Goal: Check status: Check status

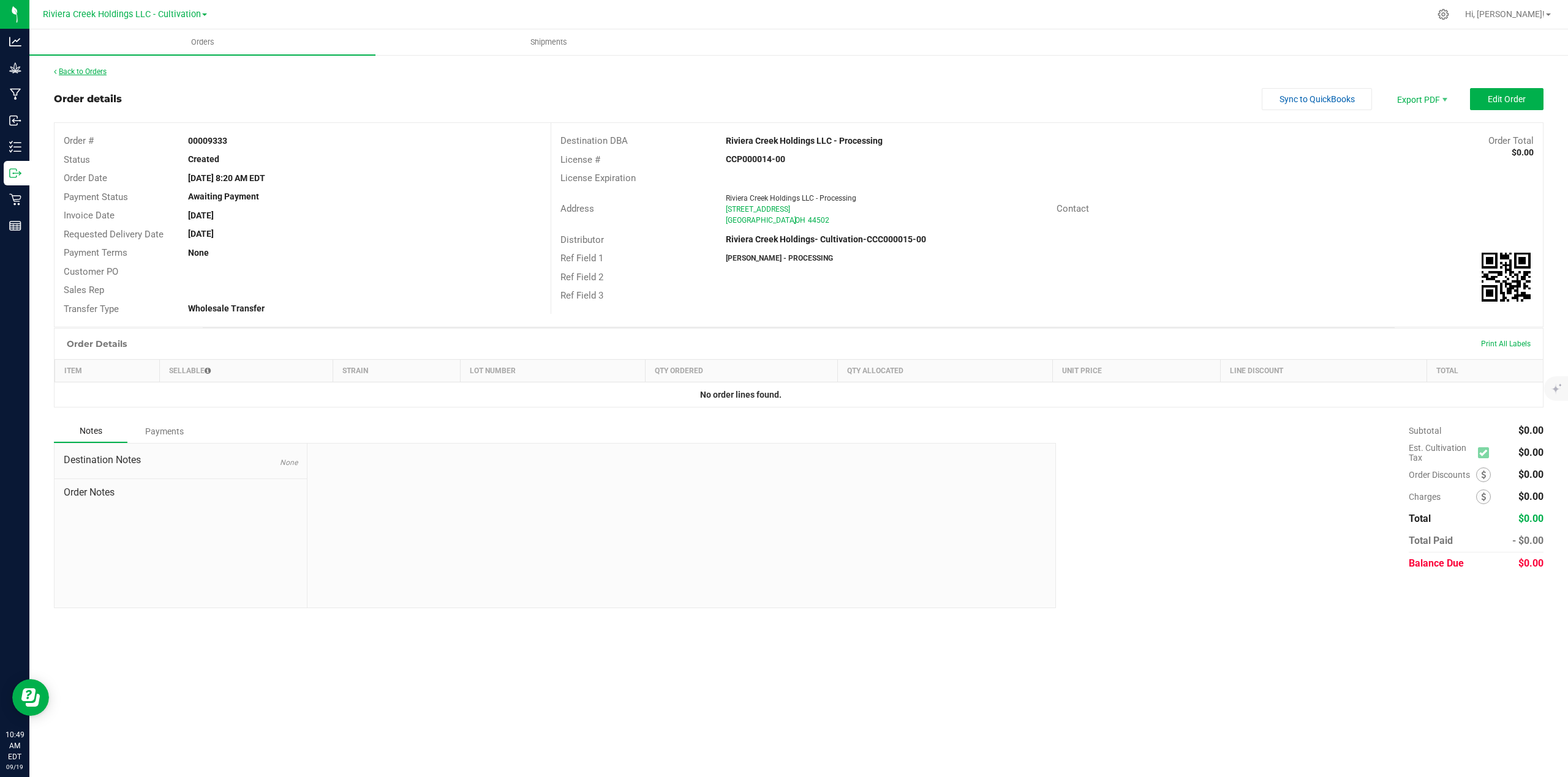
click at [74, 70] on link "Back to Orders" at bounding box center [80, 72] width 53 height 9
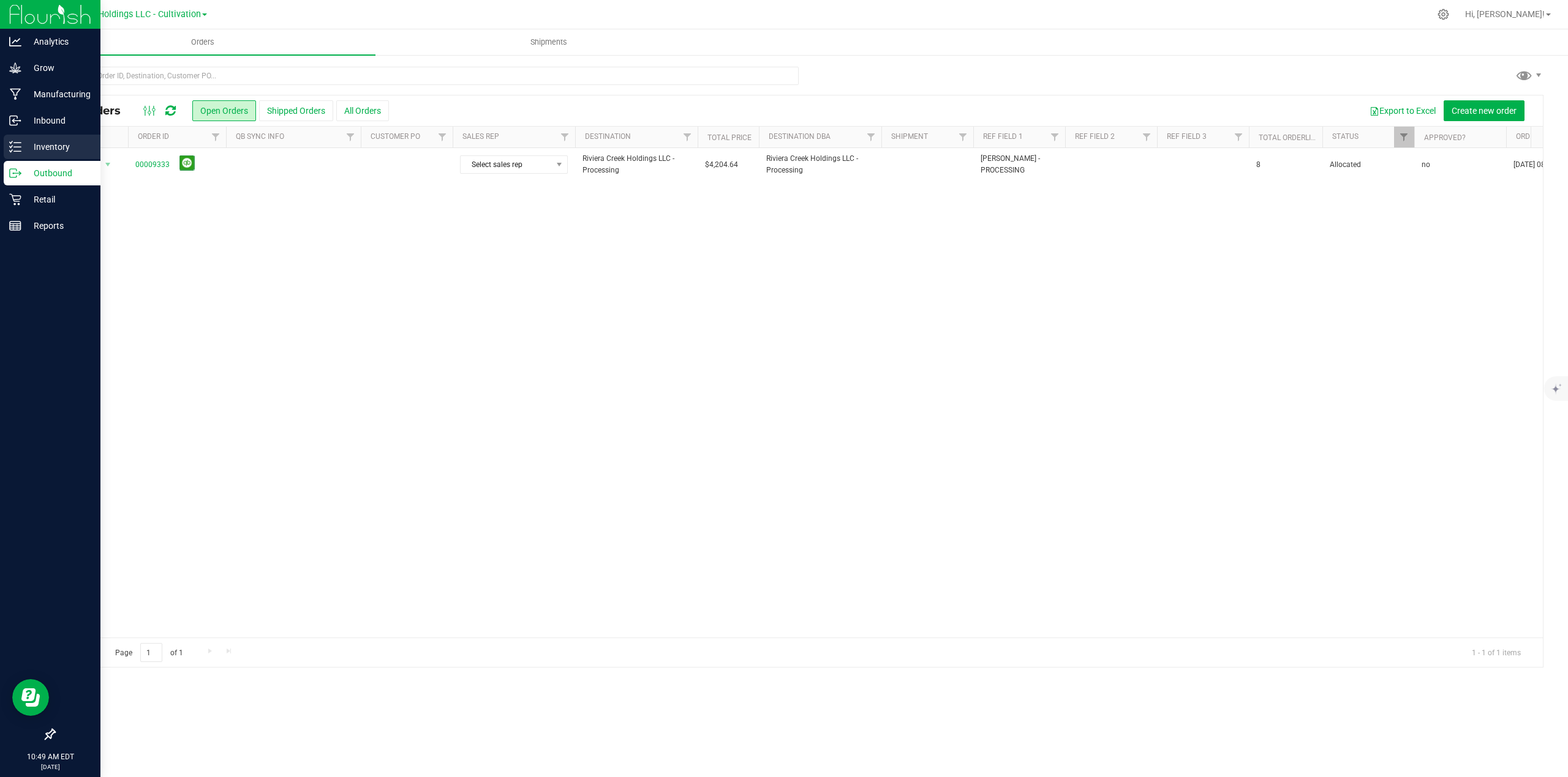
click at [49, 147] on p "Inventory" at bounding box center [58, 147] width 74 height 15
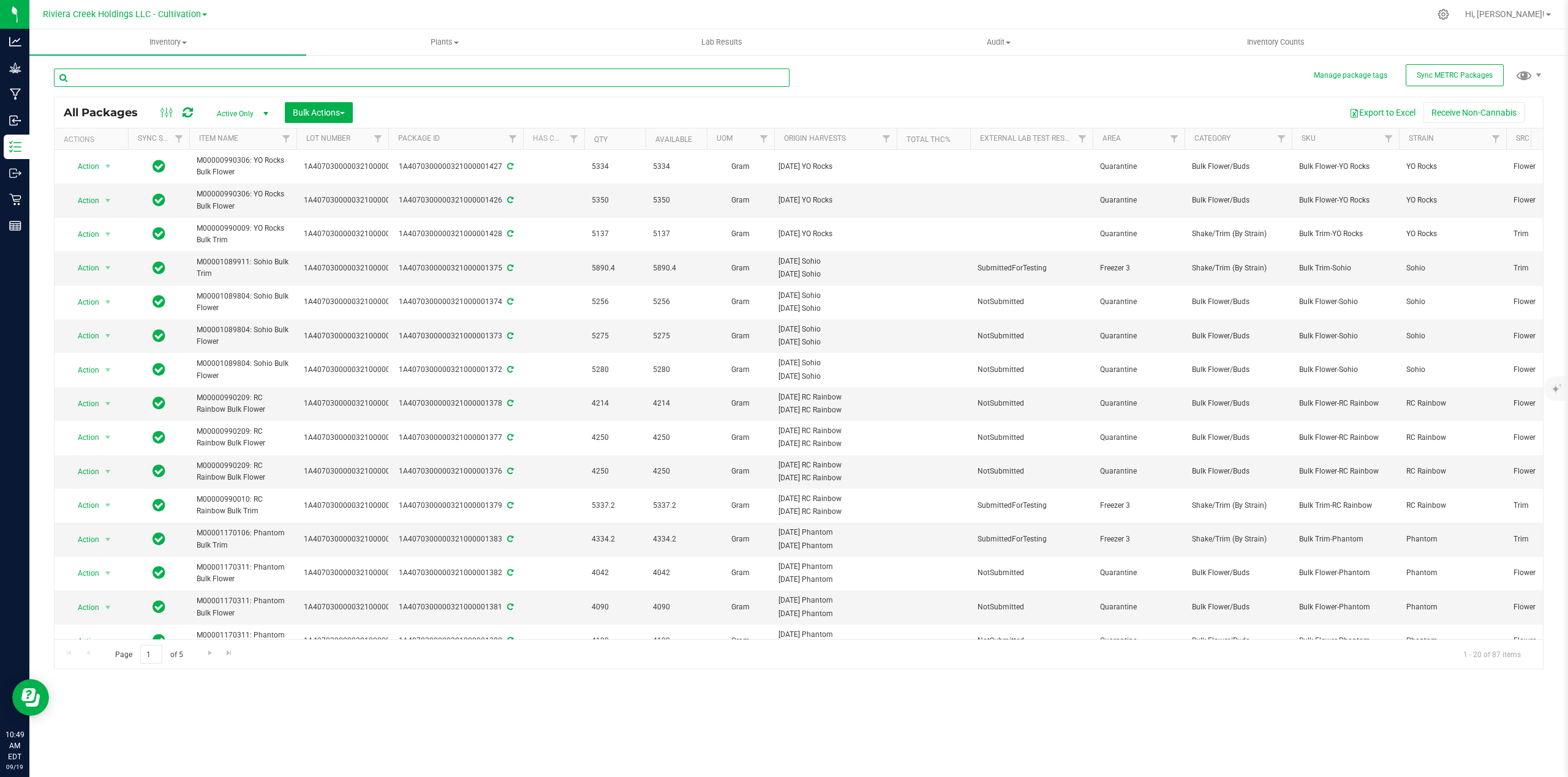
click at [166, 82] on input "text" at bounding box center [421, 77] width 735 height 18
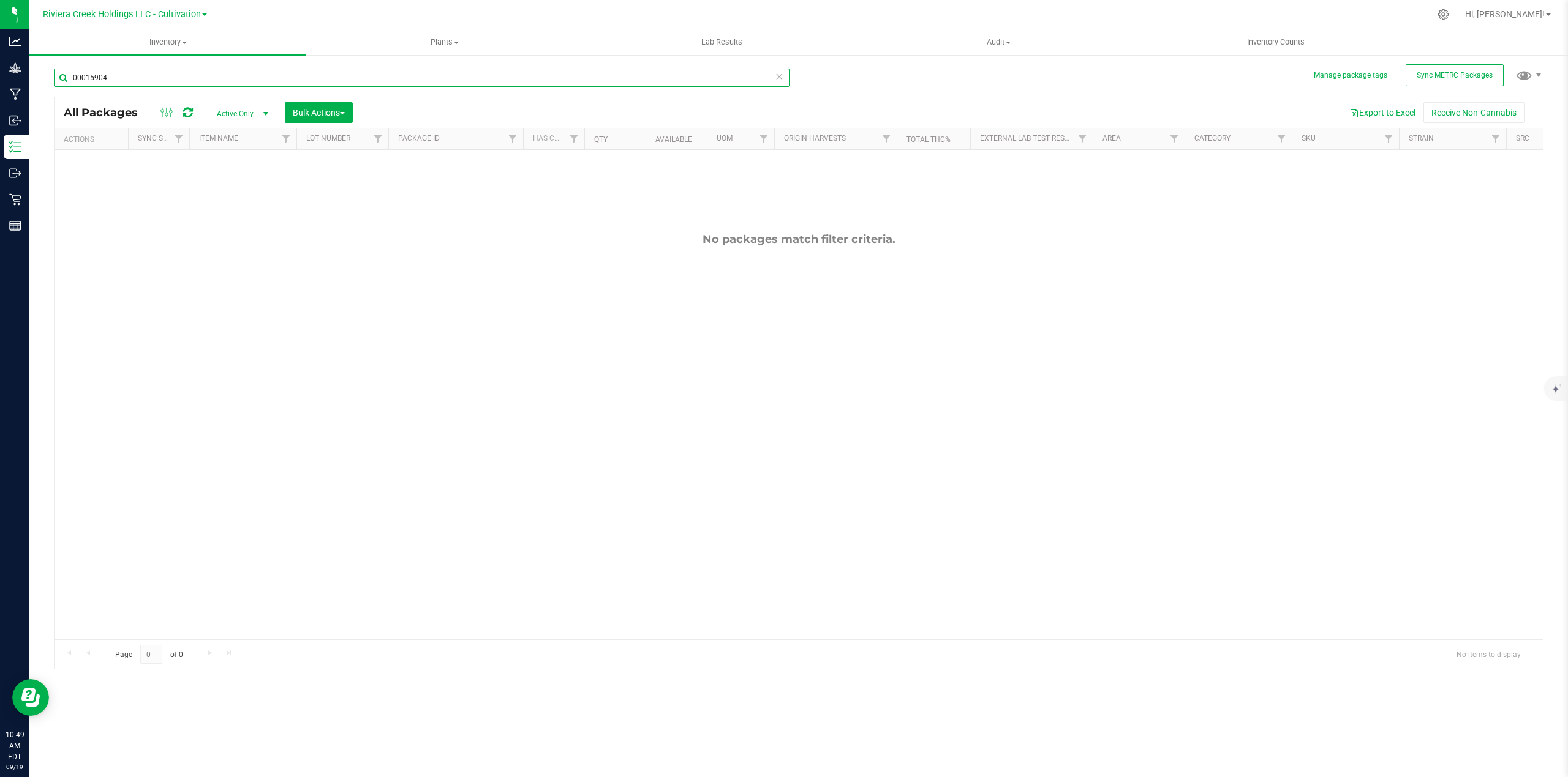
type input "00015904"
click at [182, 13] on span "Riviera Creek Holdings LLC - Cultivation" at bounding box center [121, 14] width 158 height 11
click at [187, 60] on link "Riviera Creek Holdings LLC - Processing" at bounding box center [124, 60] width 179 height 16
